Goal: Task Accomplishment & Management: Use online tool/utility

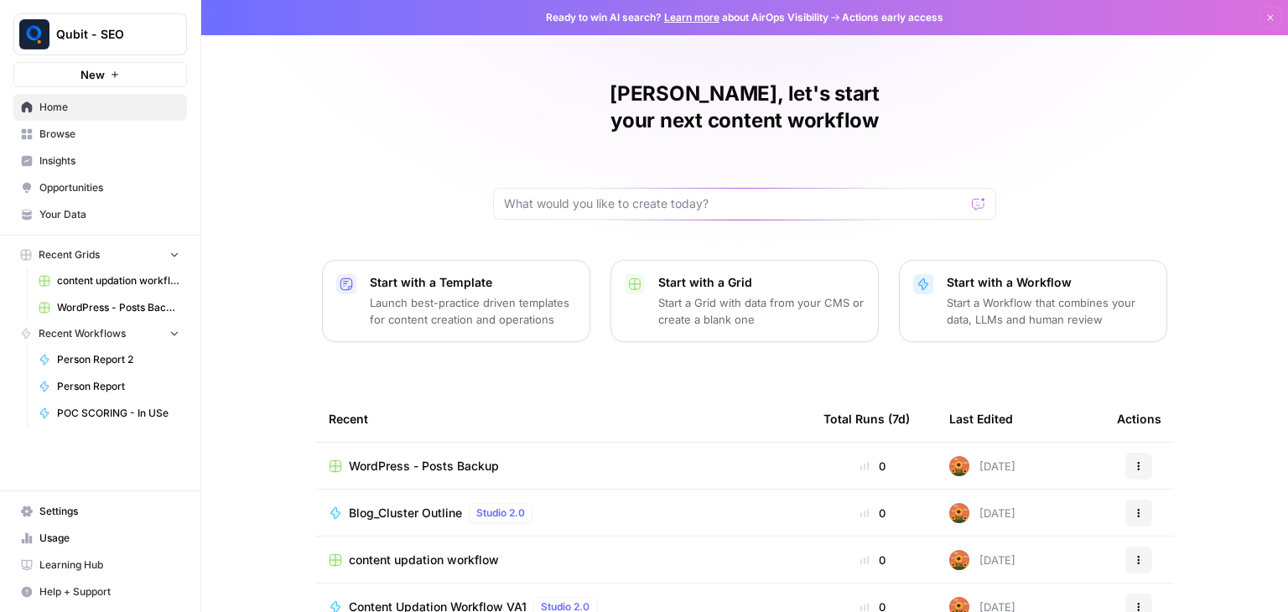
click at [466, 490] on td "Blog_Cluster Outline Studio 2.0" at bounding box center [562, 513] width 495 height 46
click at [462, 451] on td "WordPress - Posts Backup" at bounding box center [562, 466] width 495 height 46
click at [428, 458] on span "WordPress - Posts Backup" at bounding box center [424, 466] width 150 height 17
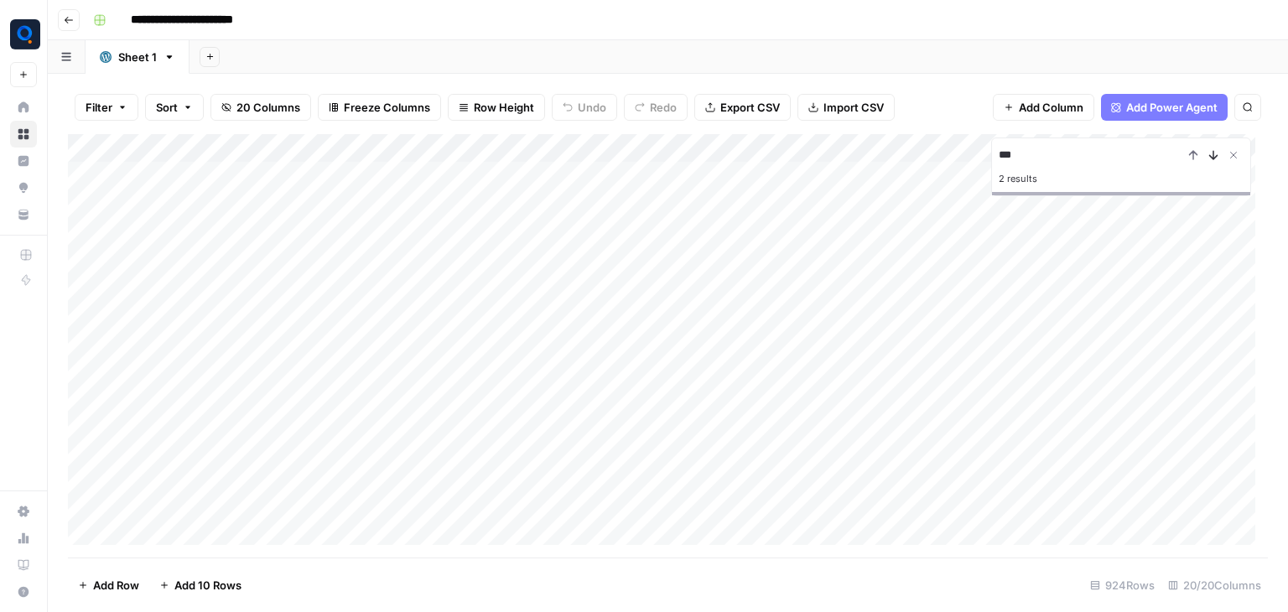
type input "***"
click at [1215, 155] on icon "Next Result" at bounding box center [1212, 154] width 13 height 13
click at [828, 370] on div "Add Column" at bounding box center [668, 345] width 1200 height 423
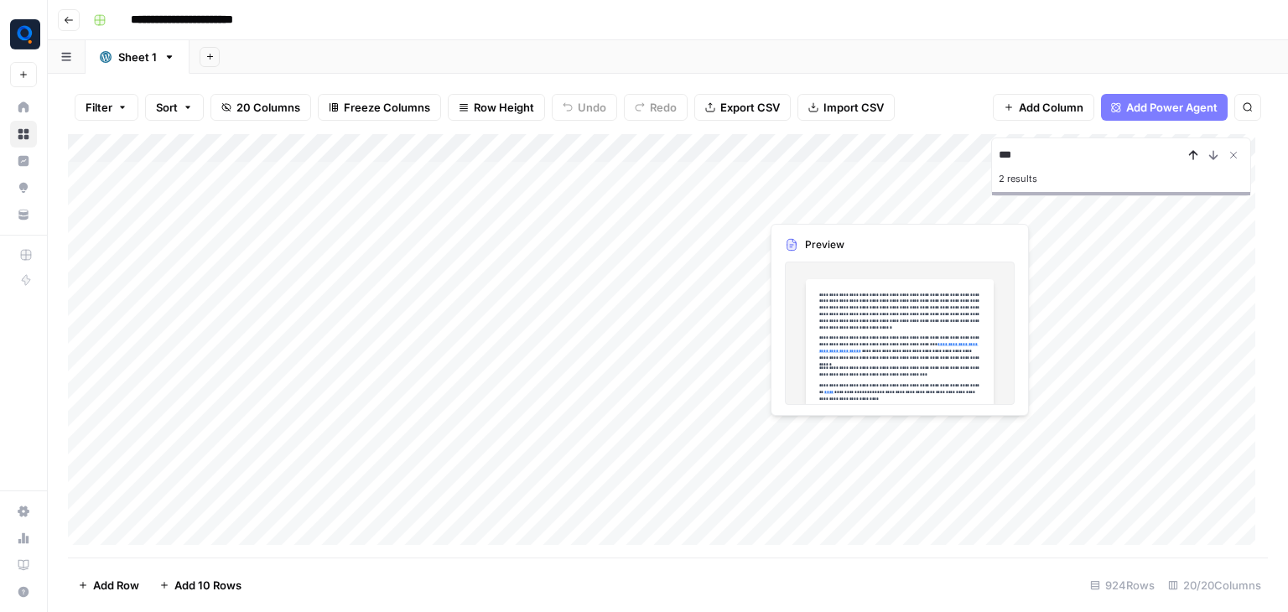
type input "***"
click at [1198, 157] on icon "Previous Result" at bounding box center [1192, 154] width 13 height 13
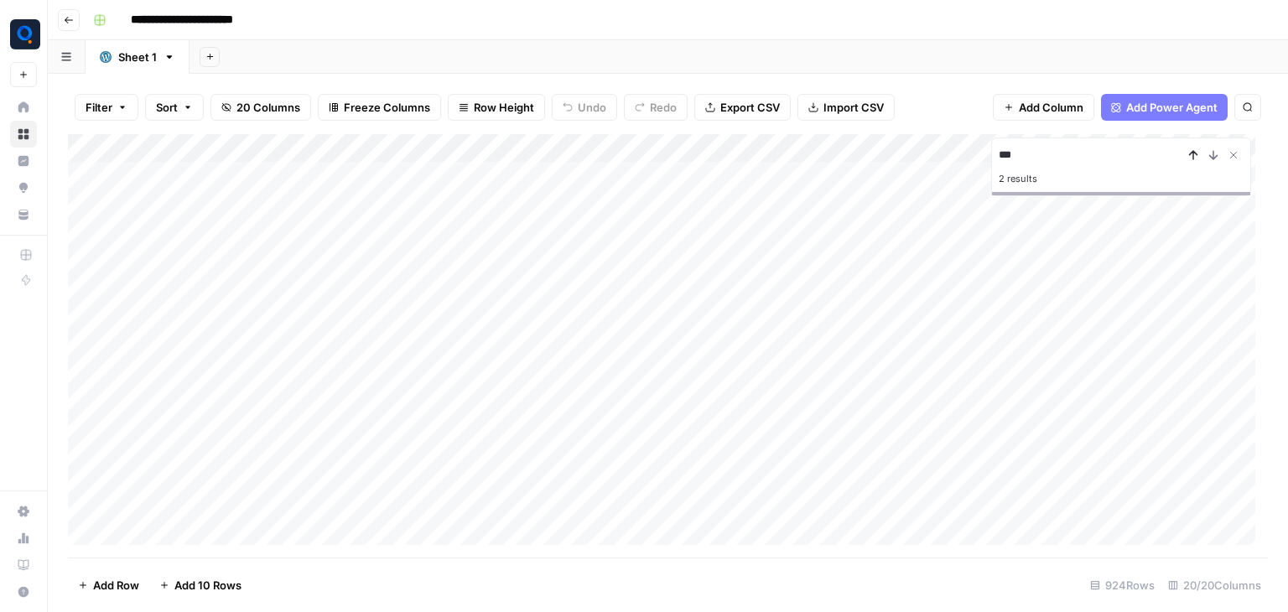
scroll to position [4348, 2675]
click at [1198, 157] on icon "Previous Result" at bounding box center [1192, 154] width 13 height 13
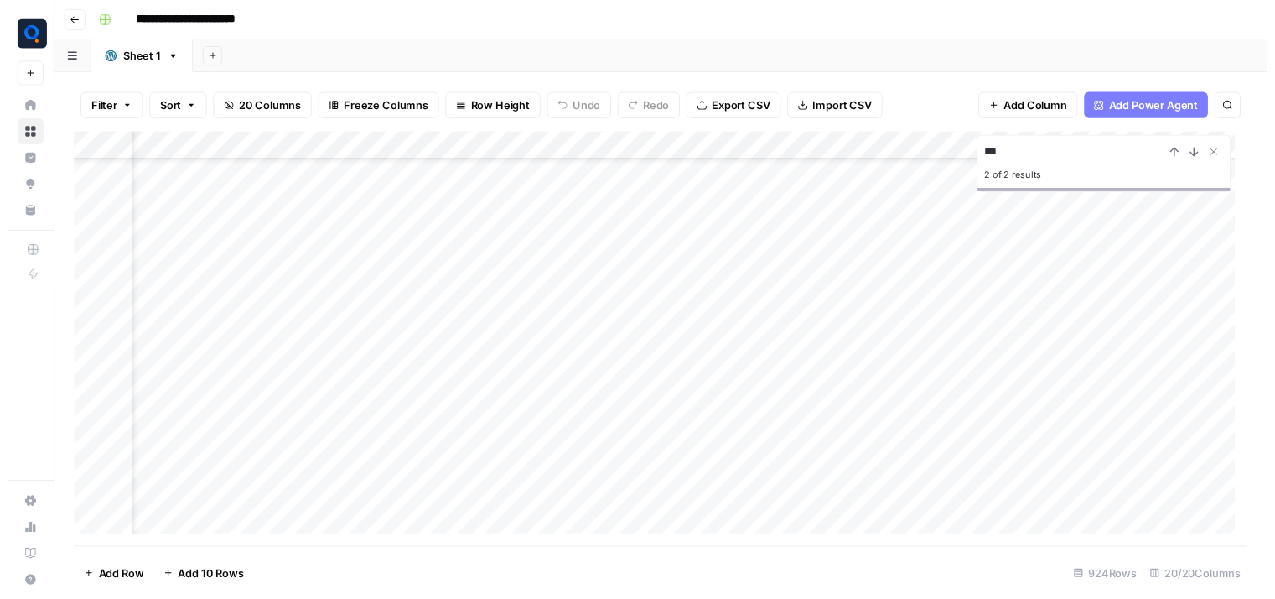
scroll to position [25552, 151]
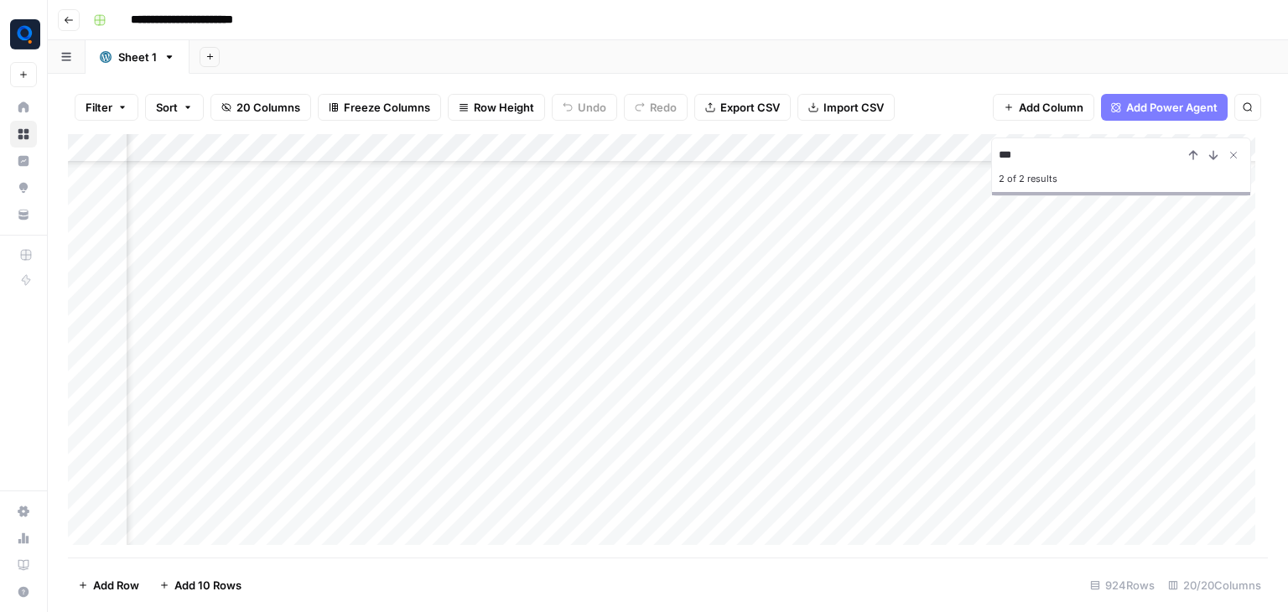
click at [445, 333] on div "Add Column" at bounding box center [668, 345] width 1200 height 423
click at [337, 325] on div "Add Column" at bounding box center [668, 345] width 1200 height 423
click at [438, 336] on div "Add Column" at bounding box center [668, 345] width 1200 height 423
click at [837, 333] on div "Add Column" at bounding box center [668, 345] width 1200 height 423
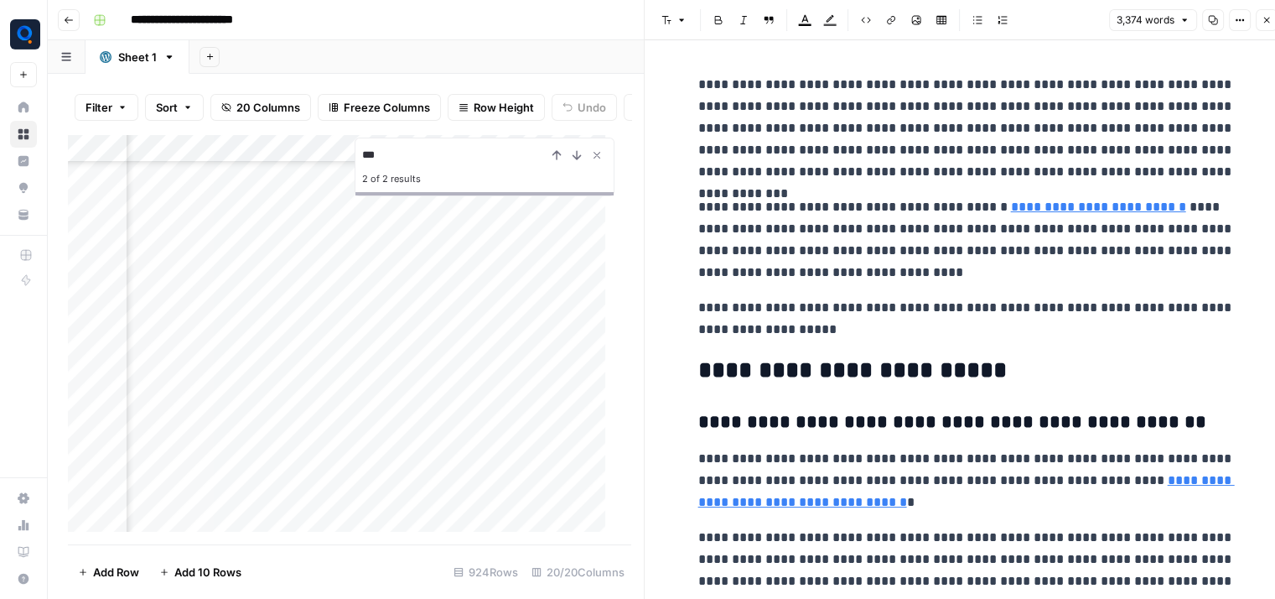
click at [1232, 24] on button "Options" at bounding box center [1240, 20] width 22 height 22
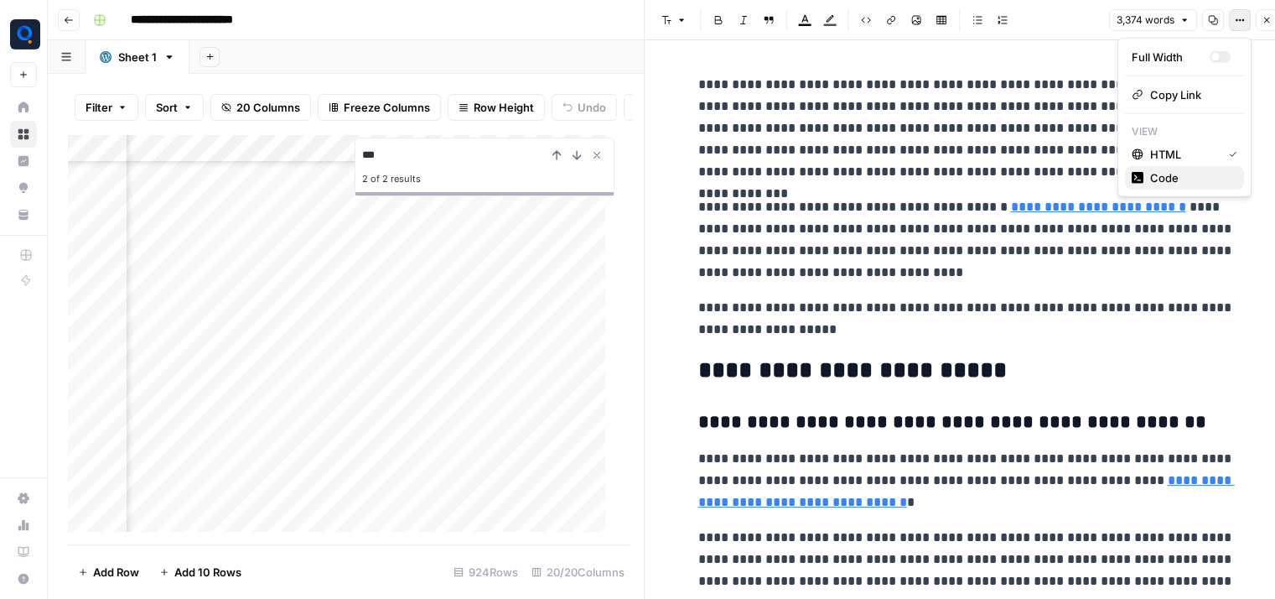
click at [1194, 174] on span "Code" at bounding box center [1190, 177] width 80 height 17
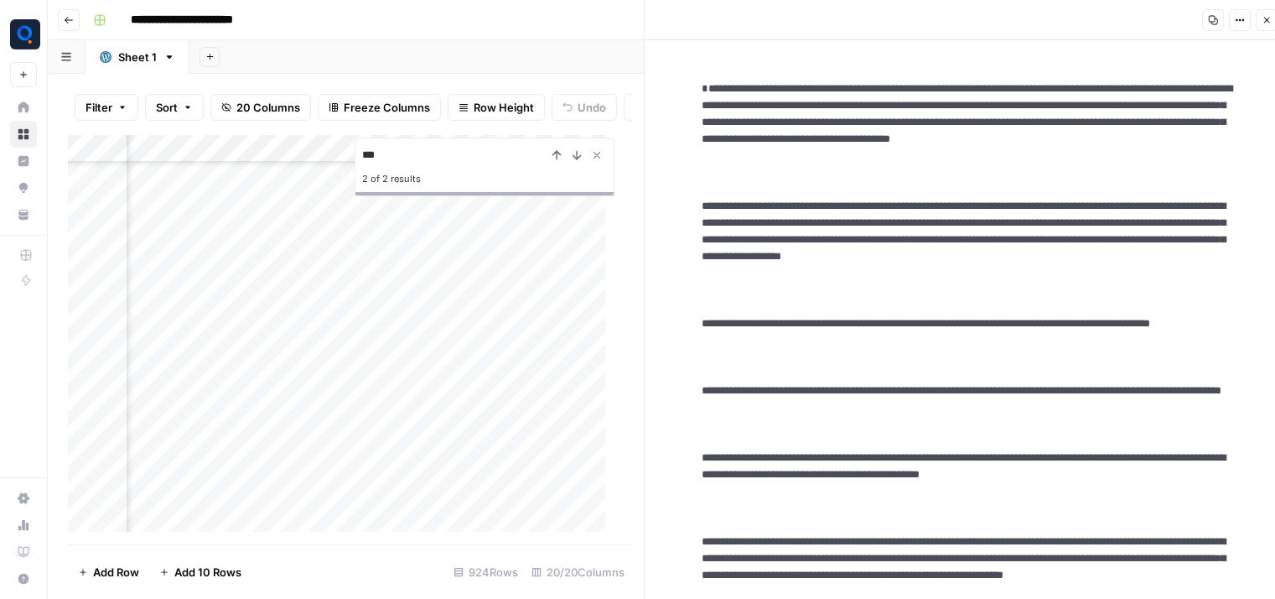
click at [1207, 21] on button "Copy" at bounding box center [1213, 20] width 22 height 22
